Goal: Navigation & Orientation: Find specific page/section

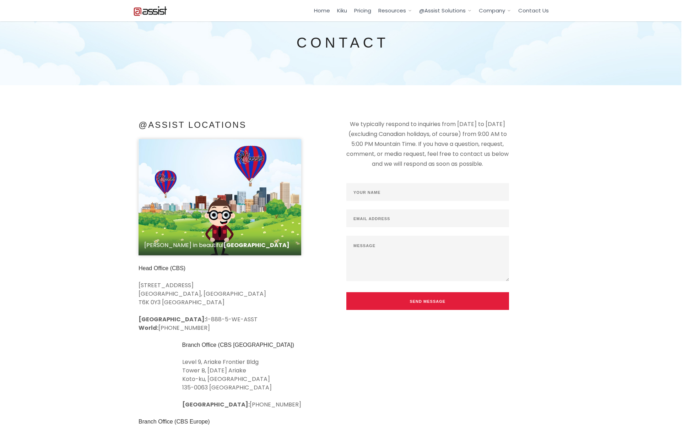
click at [167, 12] on img at bounding box center [150, 10] width 34 height 11
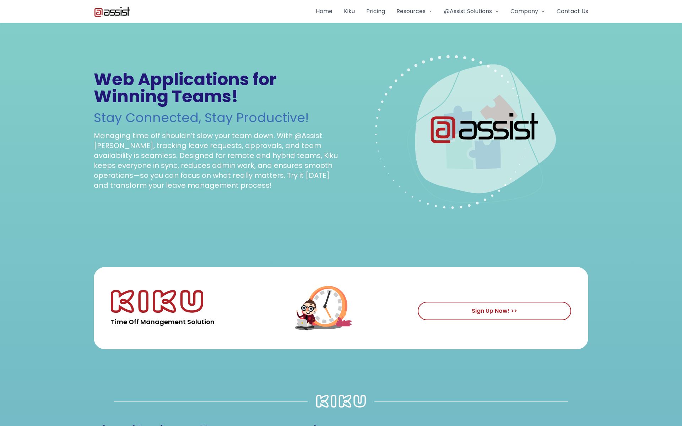
click at [195, 12] on div "Home Kiku Pricing Resources Blog @Assist Solutions Web Applications for Winning…" at bounding box center [340, 11] width 511 height 11
click at [170, 313] on div "Time Off Management Solution" at bounding box center [186, 308] width 151 height 37
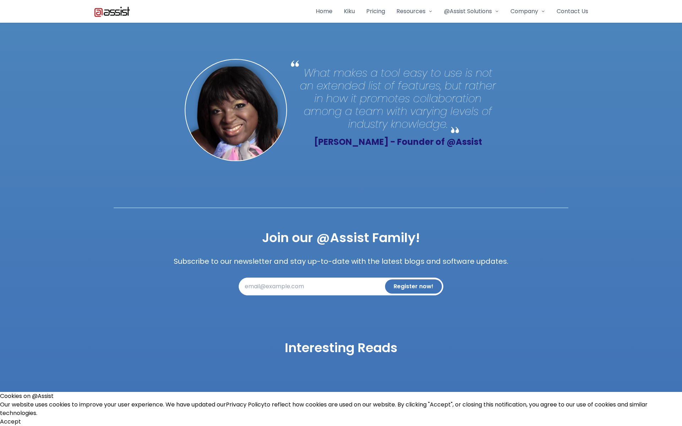
scroll to position [1702, 0]
click at [347, 13] on link "Kiku" at bounding box center [349, 11] width 11 height 9
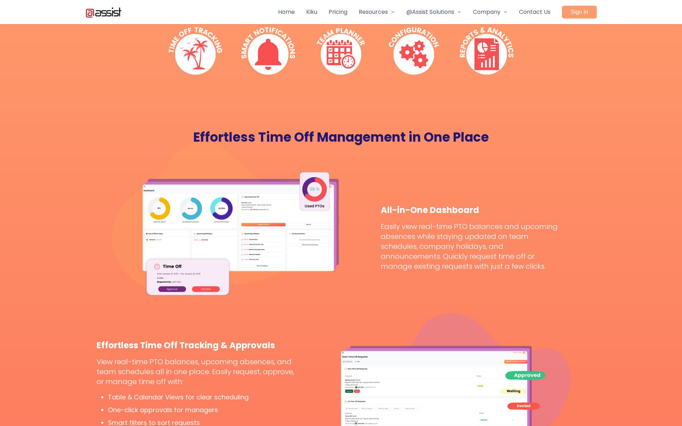
scroll to position [535, 0]
